Goal: Information Seeking & Learning: Learn about a topic

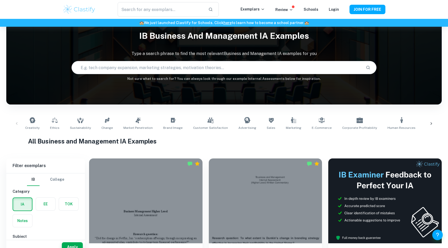
scroll to position [40, 0]
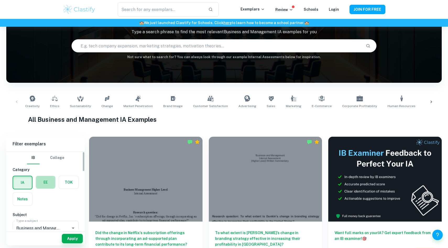
click at [51, 186] on label "button" at bounding box center [45, 182] width 19 height 13
click at [0, 0] on input "radio" at bounding box center [0, 0] width 0 height 0
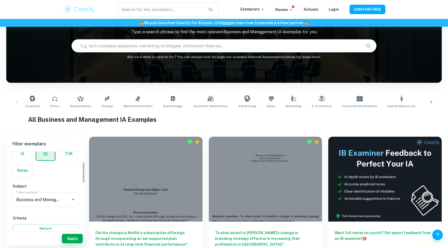
scroll to position [36, 0]
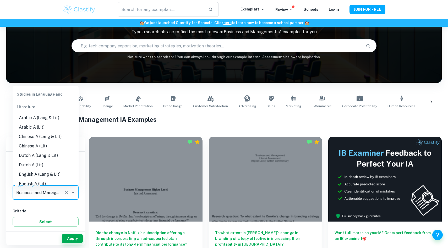
click at [52, 193] on input "Business and Management" at bounding box center [38, 193] width 47 height 10
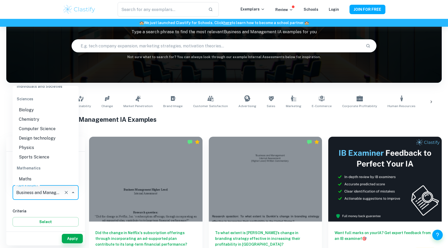
scroll to position [588, 0]
click at [39, 146] on li "Physics" at bounding box center [46, 148] width 66 height 9
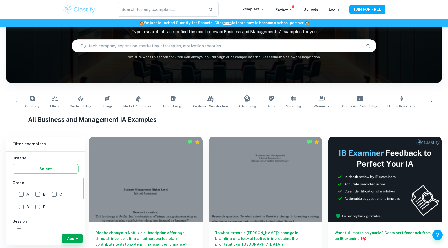
scroll to position [92, 0]
click at [23, 192] on input "A" at bounding box center [21, 190] width 10 height 10
checkbox input "true"
click at [74, 241] on button "Apply" at bounding box center [72, 238] width 21 height 9
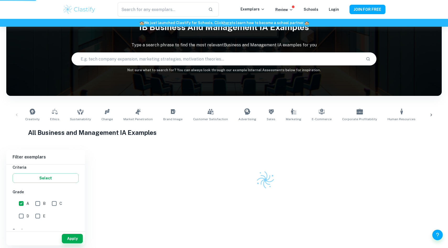
scroll to position [27, 0]
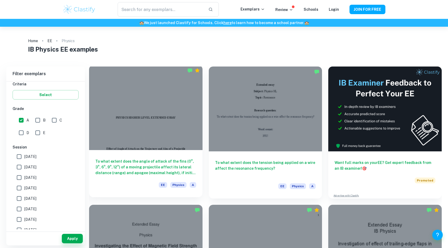
click at [135, 124] on div at bounding box center [145, 107] width 113 height 85
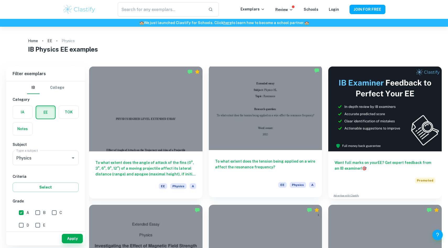
click at [244, 106] on div at bounding box center [265, 107] width 113 height 85
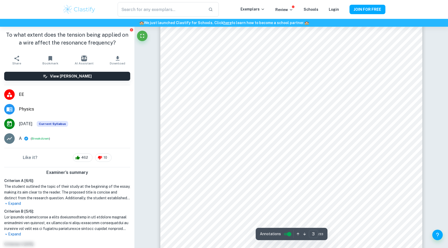
scroll to position [779, 0]
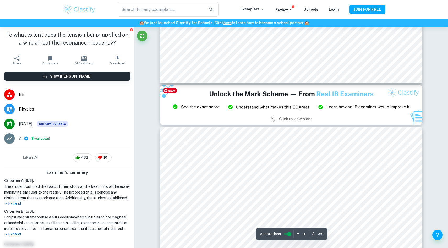
type input "2"
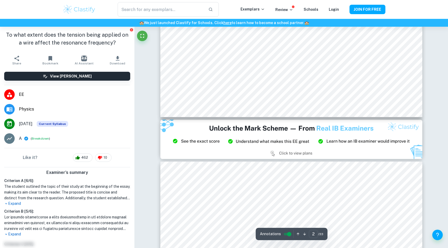
scroll to position [634, 0]
